Goal: Task Accomplishment & Management: Manage account settings

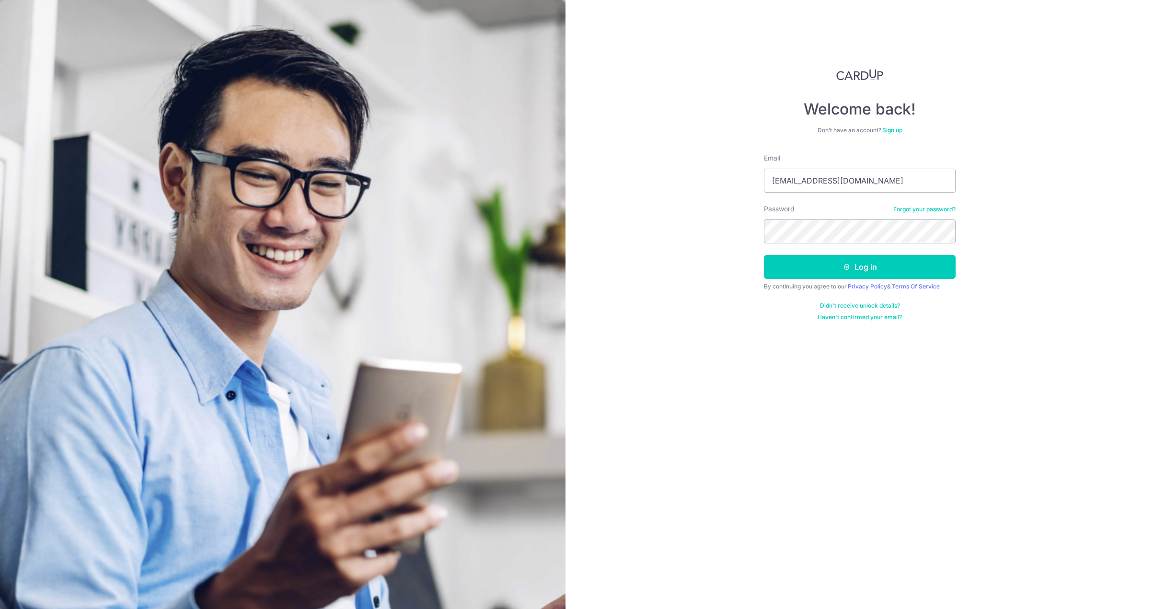
type input "[EMAIL_ADDRESS][DOMAIN_NAME]"
click at [764, 255] on button "Log in" at bounding box center [860, 267] width 192 height 24
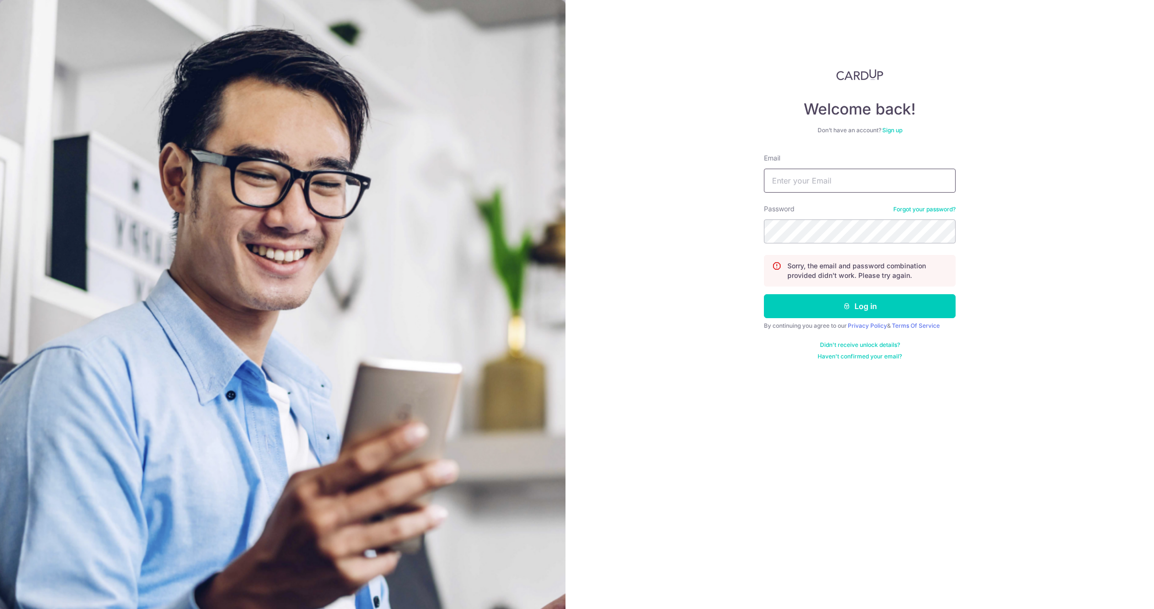
click at [821, 178] on input "Email" at bounding box center [860, 181] width 192 height 24
type input "[EMAIL_ADDRESS][DOMAIN_NAME]"
click at [764, 294] on button "Log in" at bounding box center [860, 306] width 192 height 24
click at [793, 188] on input "Email" at bounding box center [860, 181] width 192 height 24
type input "ksk286@"
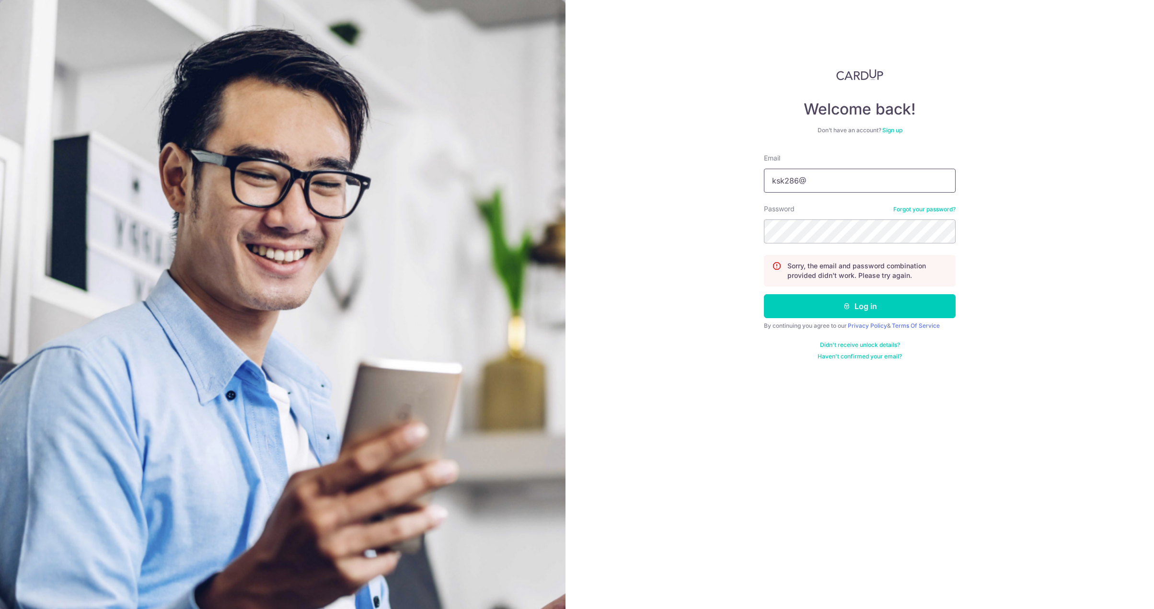
click at [764, 294] on button "Log in" at bounding box center [860, 306] width 192 height 24
click at [793, 188] on input "Email" at bounding box center [860, 181] width 192 height 24
type input "[EMAIL_ADDRESS][DOMAIN_NAME]"
click at [918, 209] on link "Forgot your password?" at bounding box center [924, 210] width 62 height 8
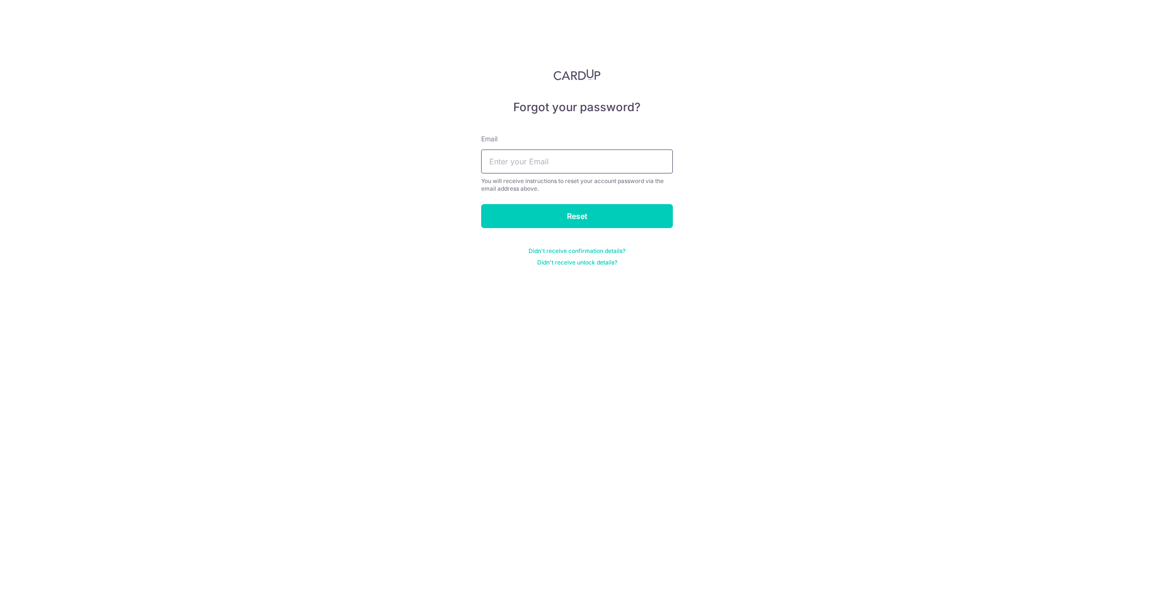
click at [578, 166] on input "text" at bounding box center [577, 162] width 192 height 24
type input "[EMAIL_ADDRESS][DOMAIN_NAME]"
click at [481, 204] on input "Reset" at bounding box center [577, 216] width 192 height 24
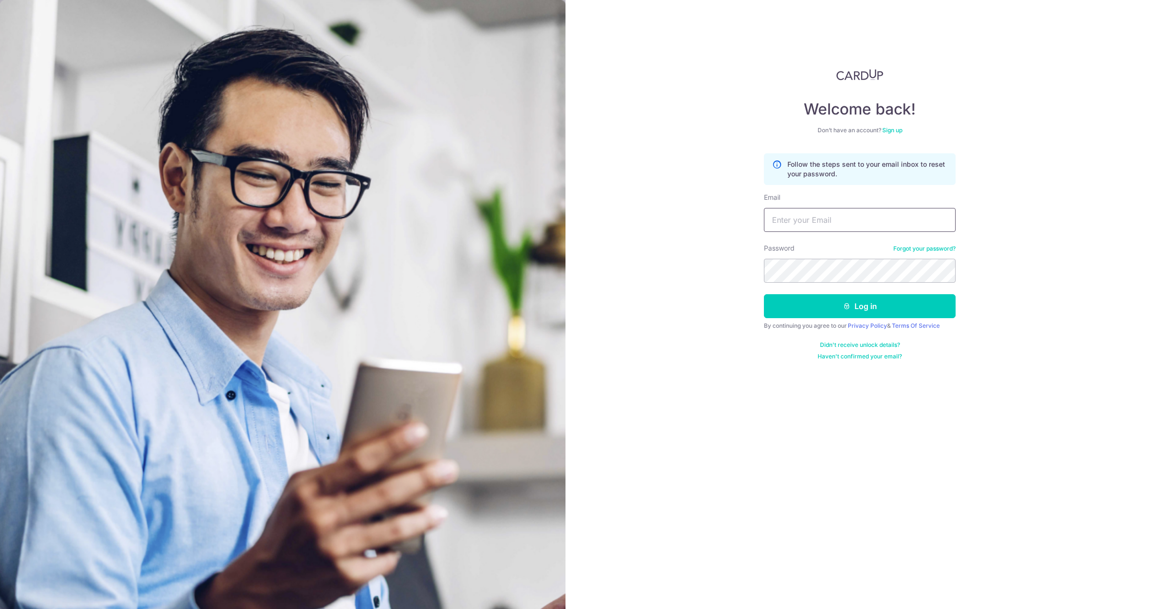
click at [894, 214] on input "Email" at bounding box center [860, 220] width 192 height 24
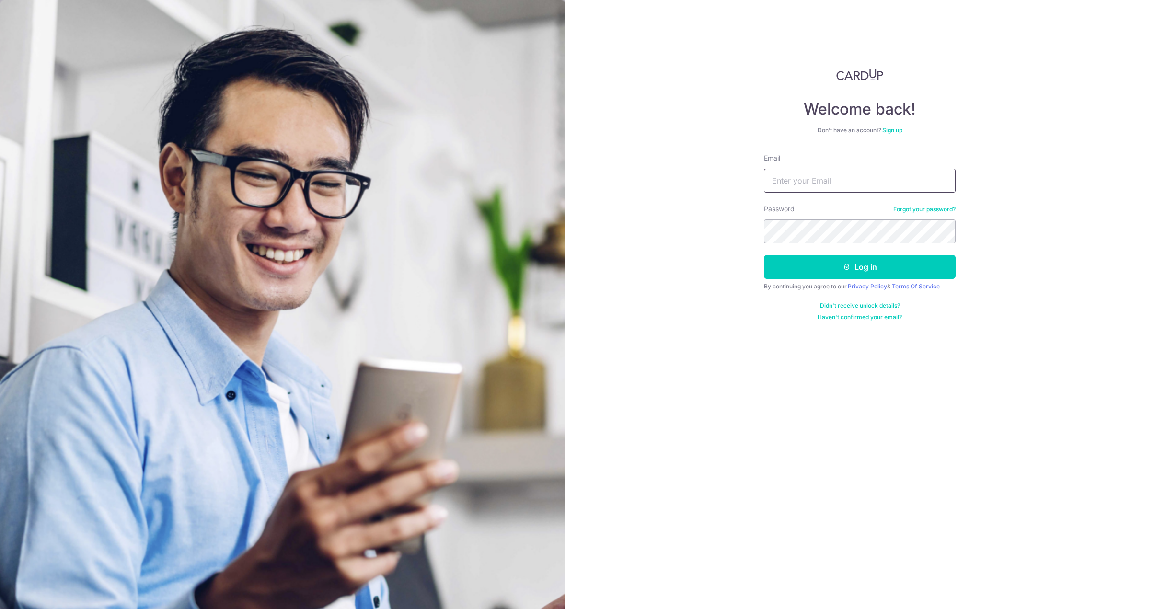
click at [923, 182] on input "Email" at bounding box center [860, 181] width 192 height 24
type input "[EMAIL_ADDRESS][DOMAIN_NAME]"
click at [764, 255] on button "Log in" at bounding box center [860, 267] width 192 height 24
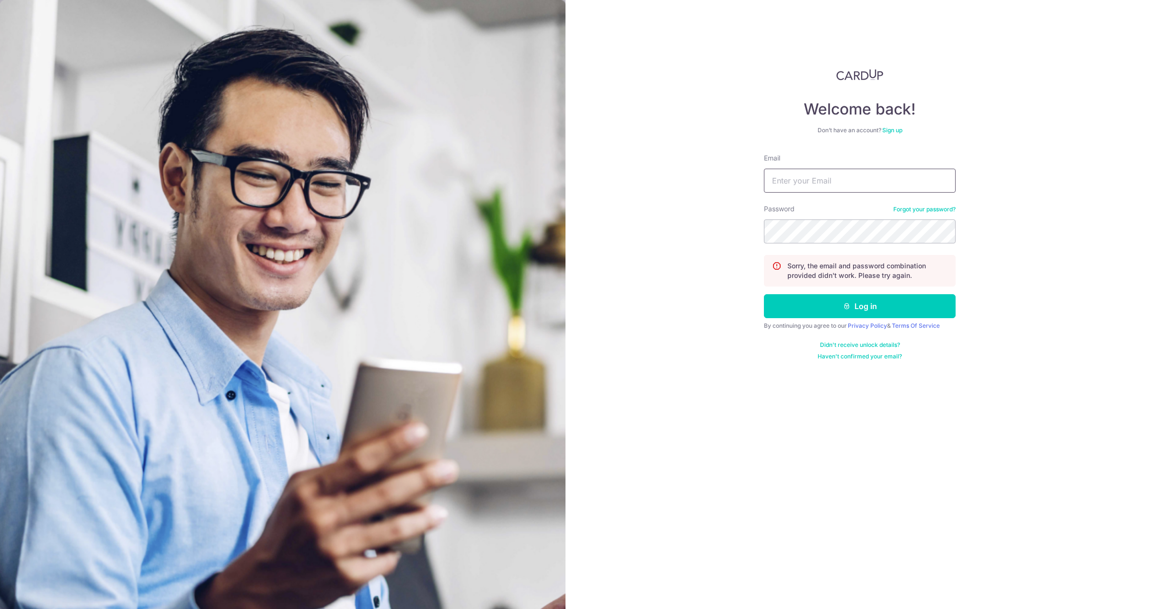
drag, startPoint x: 916, startPoint y: 173, endPoint x: 912, endPoint y: 169, distance: 5.8
click at [912, 169] on input "Email" at bounding box center [860, 181] width 192 height 24
type input "[EMAIL_ADDRESS][DOMAIN_NAME]"
click at [764, 294] on button "Log in" at bounding box center [860, 306] width 192 height 24
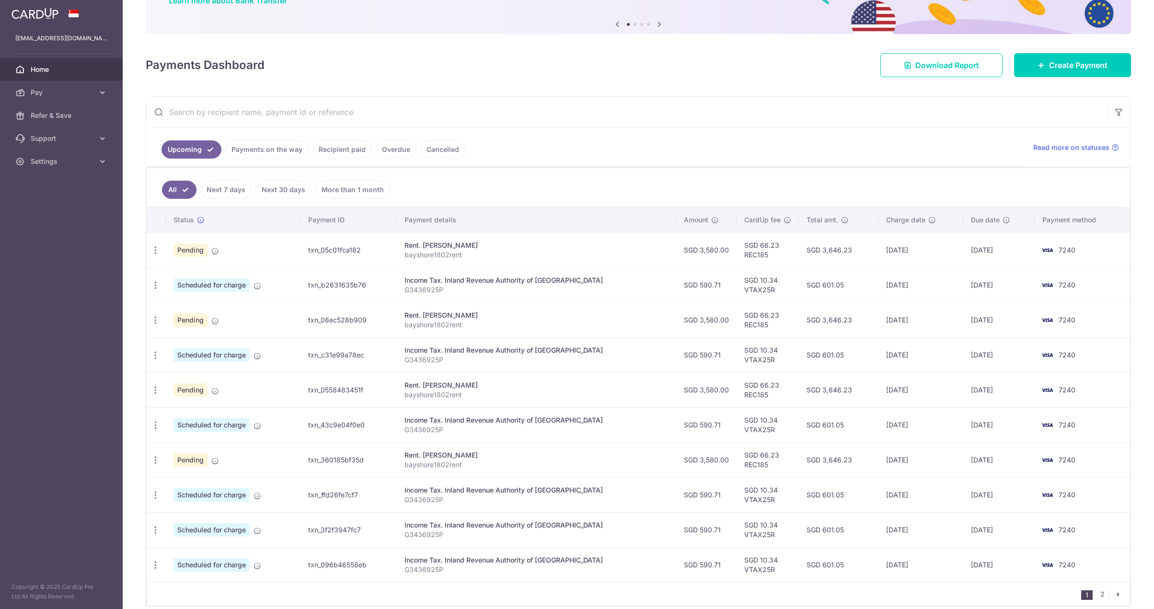
scroll to position [96, 0]
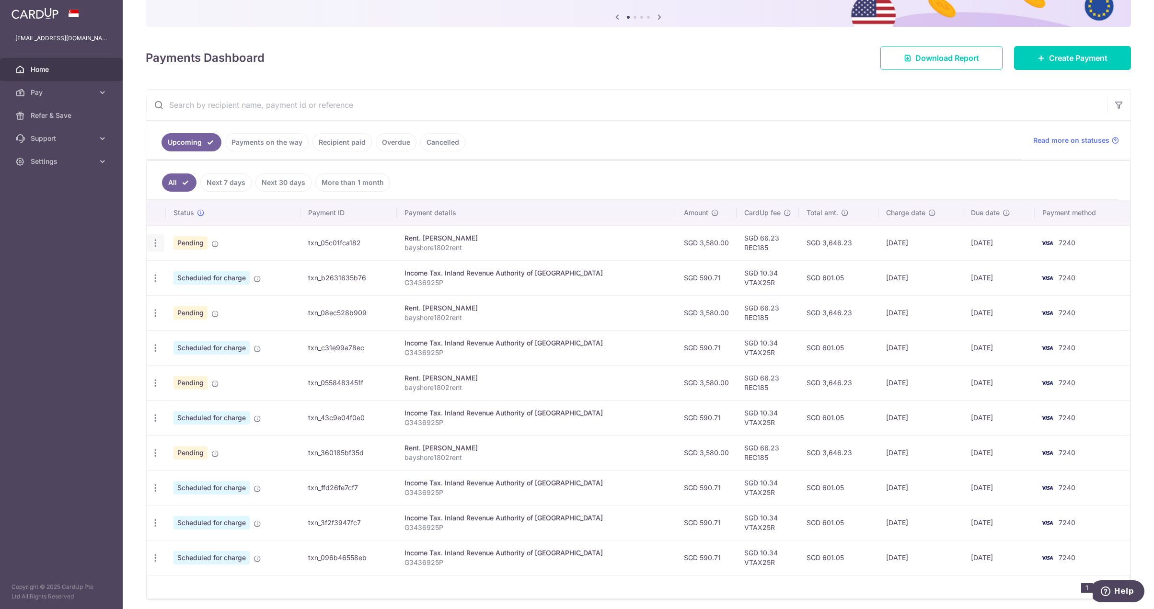
click at [154, 242] on icon "button" at bounding box center [155, 243] width 10 height 10
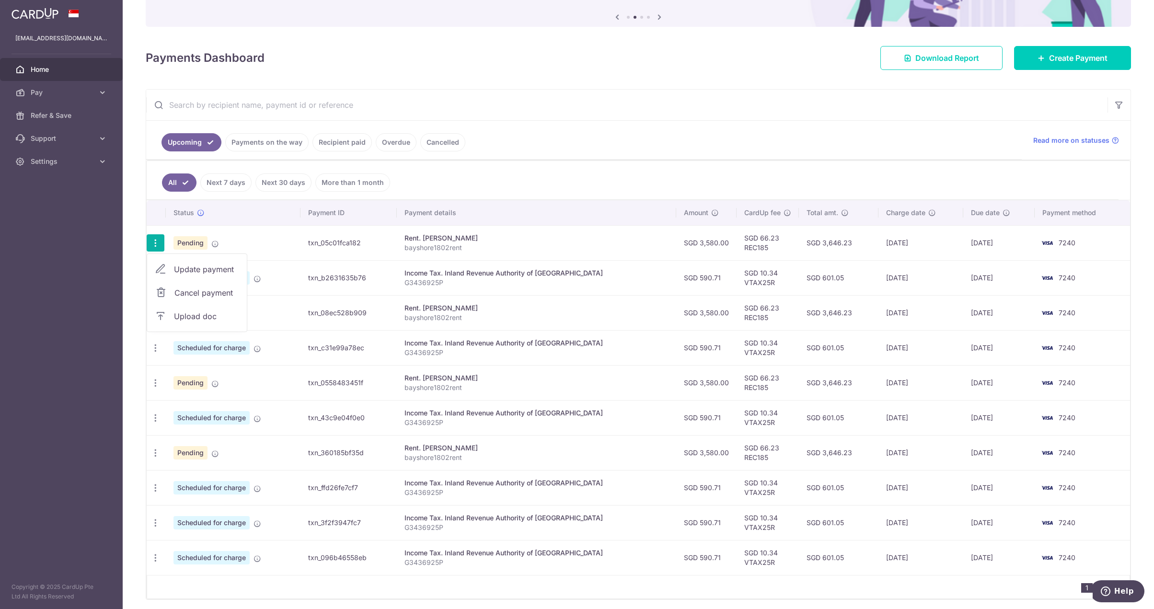
click at [198, 292] on span "Cancel payment" at bounding box center [206, 293] width 64 height 12
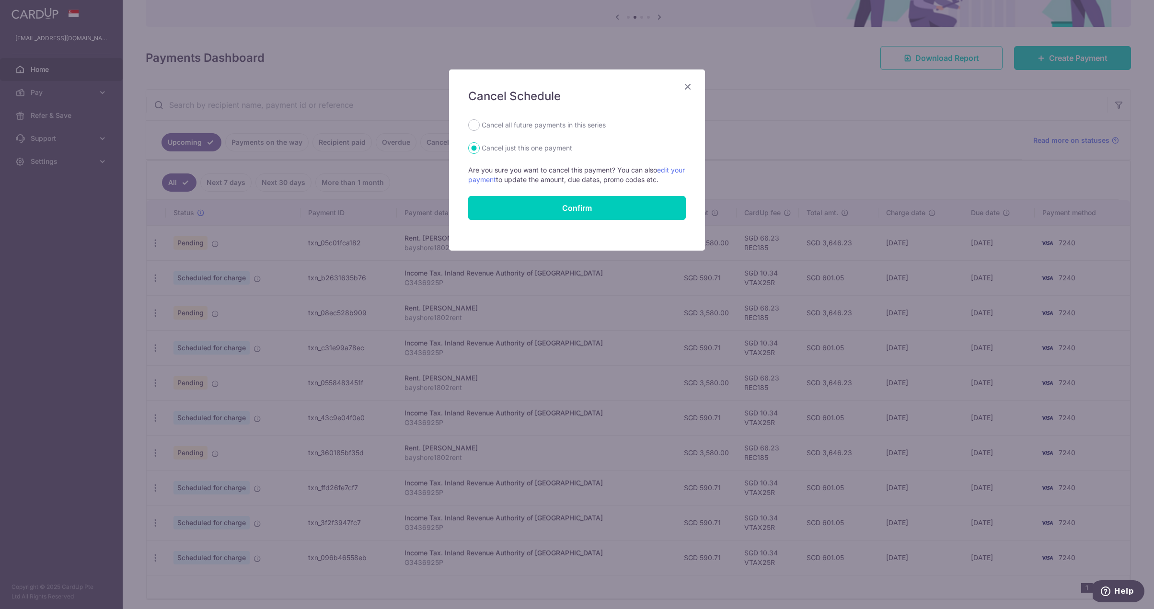
click at [493, 124] on label "Cancel all future payments in this series" at bounding box center [544, 125] width 124 height 12
click at [480, 124] on input "Cancel all future payments in this series" at bounding box center [474, 125] width 12 height 12
radio input "true"
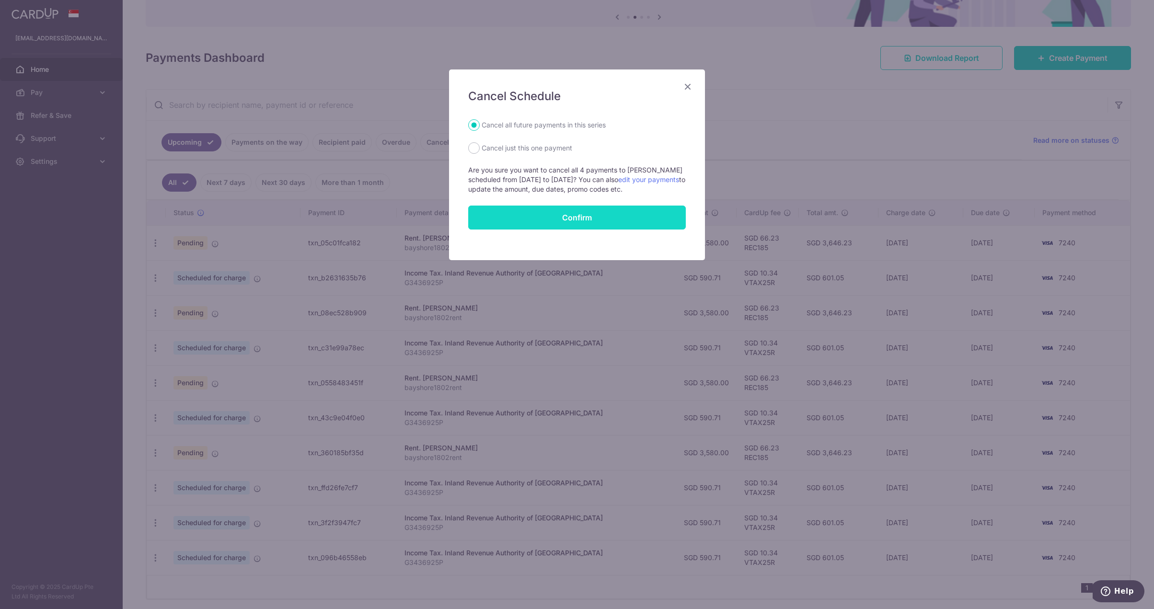
click at [584, 214] on input "Confirm" at bounding box center [577, 218] width 218 height 24
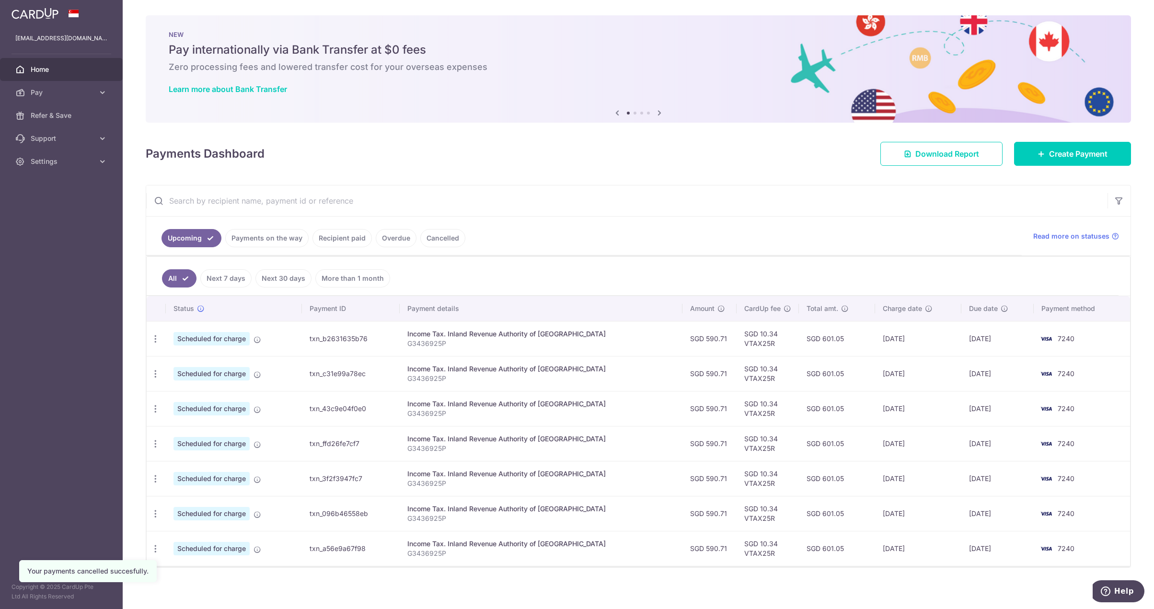
scroll to position [4, 0]
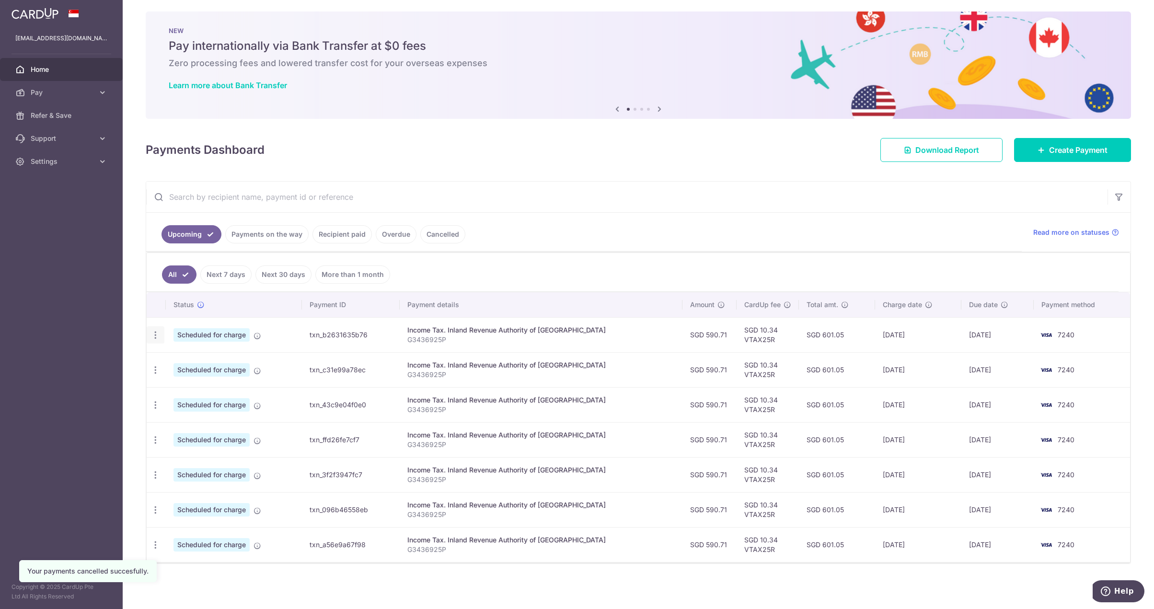
click at [156, 334] on icon "button" at bounding box center [155, 335] width 10 height 10
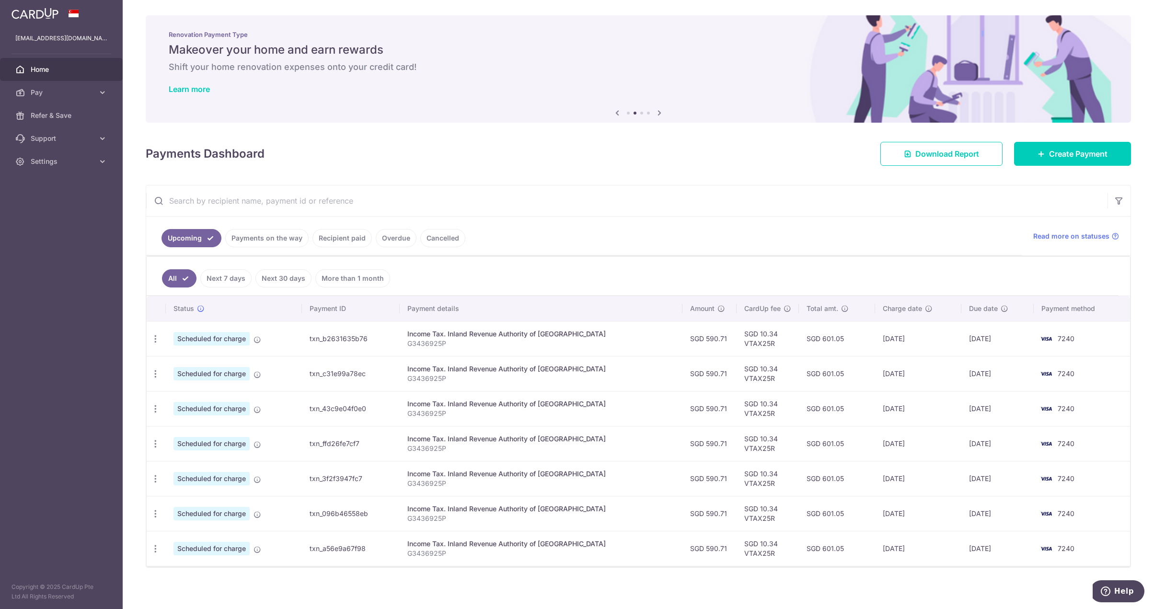
click at [334, 238] on link "Recipient paid" at bounding box center [341, 238] width 59 height 18
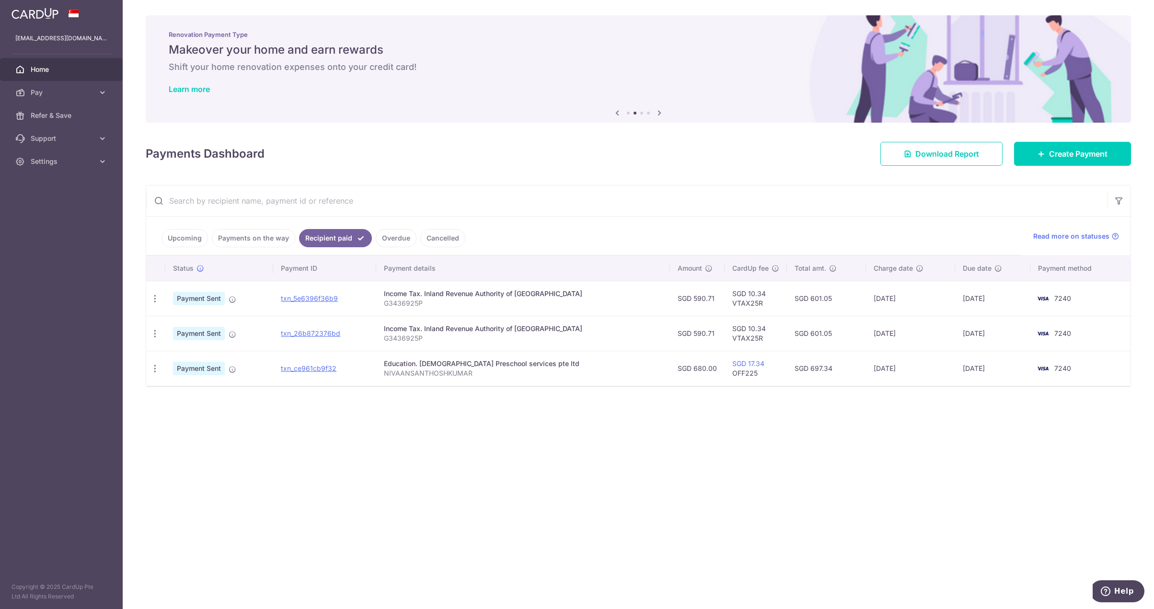
click at [388, 242] on link "Overdue" at bounding box center [396, 238] width 41 height 18
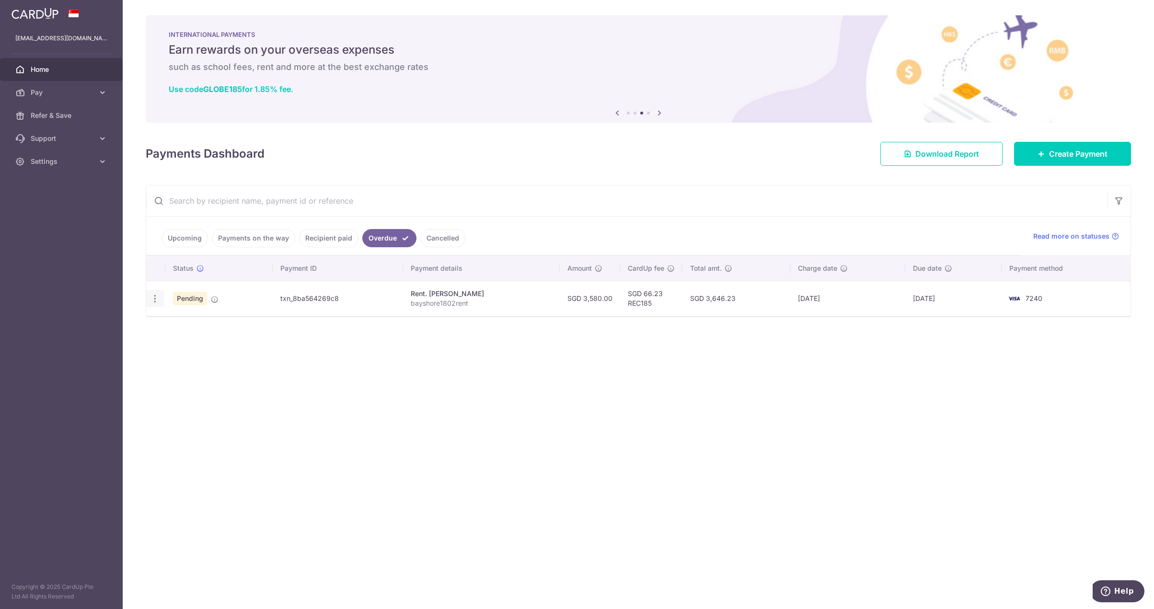
click at [157, 300] on icon "button" at bounding box center [155, 299] width 10 height 10
click at [204, 350] on span "Cancel payment" at bounding box center [206, 349] width 64 height 12
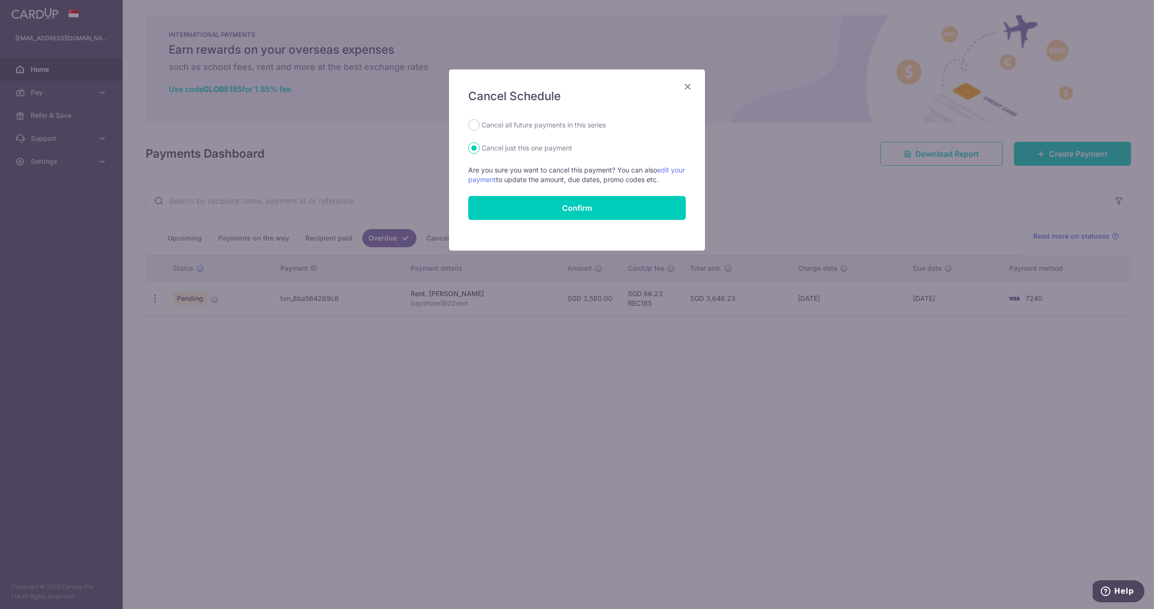
click at [518, 128] on label "Cancel all future payments in this series" at bounding box center [544, 125] width 124 height 12
click at [480, 128] on input "Cancel all future payments in this series" at bounding box center [474, 125] width 12 height 12
radio input "true"
click at [574, 214] on input "Confirm" at bounding box center [577, 208] width 218 height 24
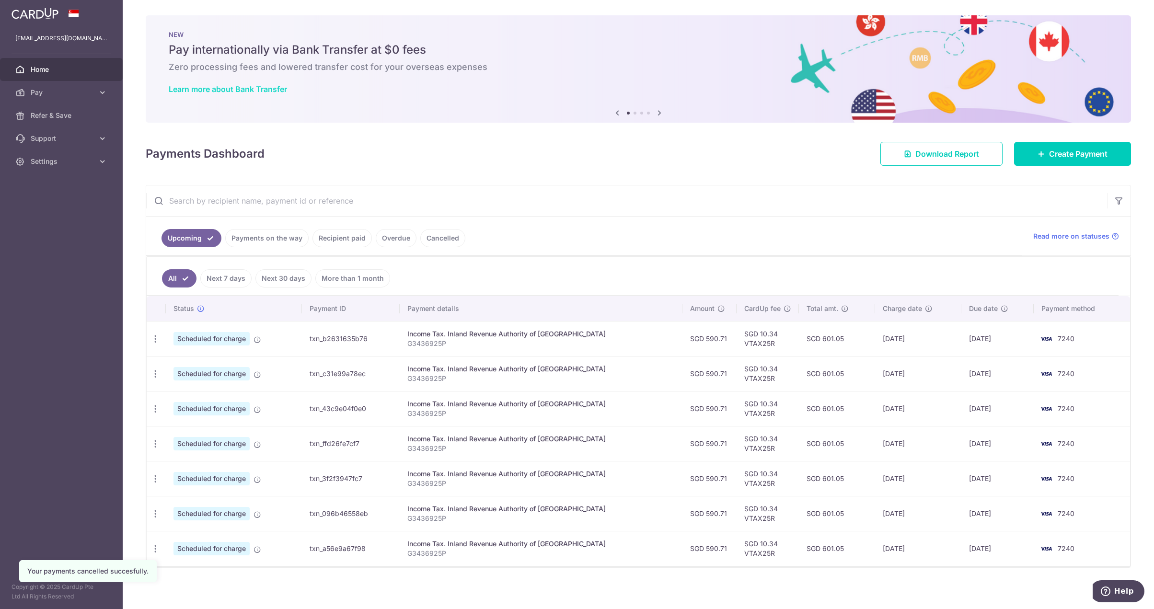
click at [245, 88] on link "Learn more about Bank Transfer" at bounding box center [228, 89] width 118 height 10
